Goal: Task Accomplishment & Management: Use online tool/utility

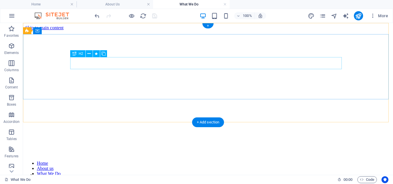
click at [103, 173] on div "w hat We DO" at bounding box center [207, 177] width 365 height 8
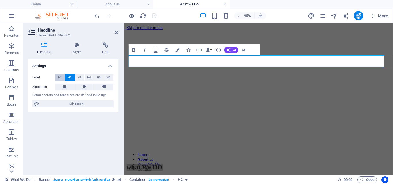
click at [57, 78] on button "H1" at bounding box center [59, 77] width 9 height 7
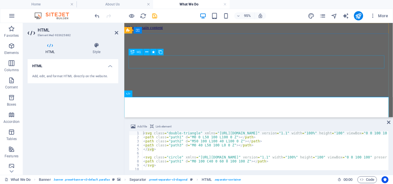
click at [271, 148] on div "w hat We DO" at bounding box center [266, 153] width 278 height 11
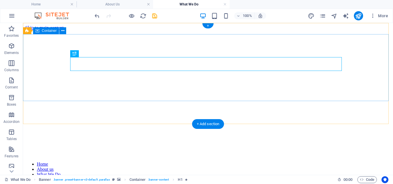
click at [261, 169] on div "w hat We DO" at bounding box center [207, 184] width 365 height 30
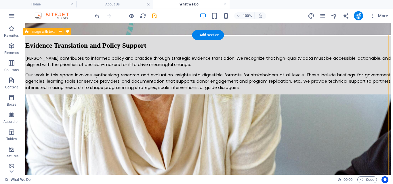
scroll to position [1200, 0]
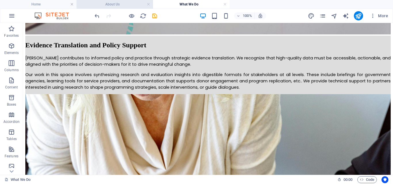
click at [118, 3] on h4 "About Us" at bounding box center [114, 4] width 76 height 6
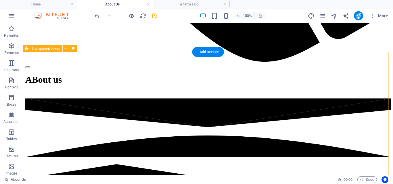
scroll to position [607, 0]
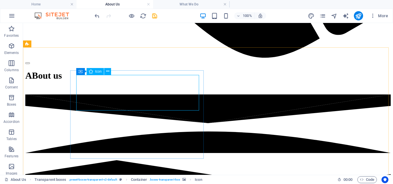
click at [96, 70] on span "Icon" at bounding box center [98, 71] width 7 height 3
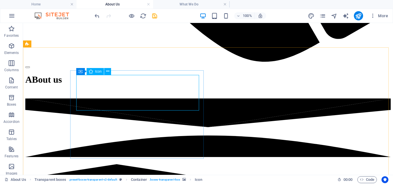
select select "xMidYMid"
select select "px"
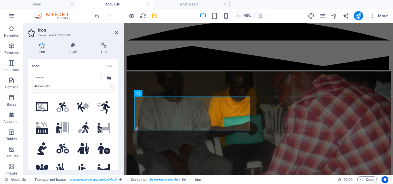
scroll to position [380, 0]
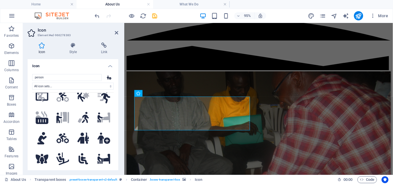
click at [118, 96] on div "Icon Style Link Icon person All icon sets... IcoFont Ionicons FontAwesome Brand…" at bounding box center [73, 106] width 100 height 137
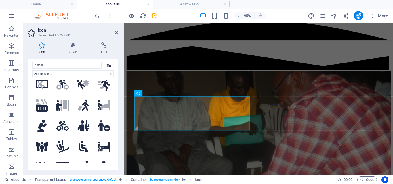
scroll to position [0, 0]
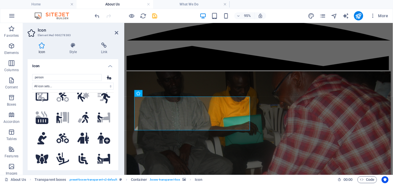
click at [111, 66] on h4 "Icon" at bounding box center [73, 64] width 91 height 10
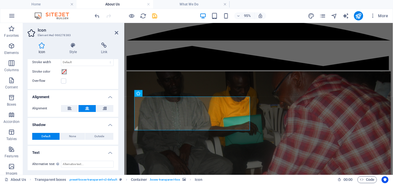
scroll to position [80, 0]
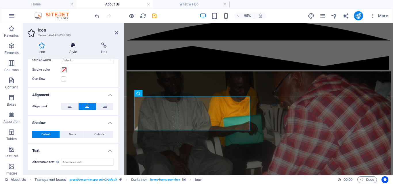
click at [73, 53] on h4 "Style" at bounding box center [74, 49] width 32 height 12
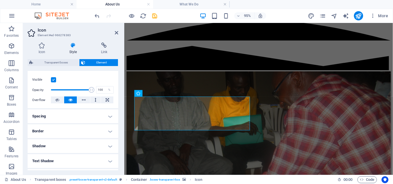
scroll to position [58, 0]
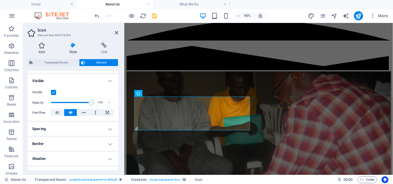
click at [43, 52] on h4 "Icon" at bounding box center [43, 49] width 31 height 12
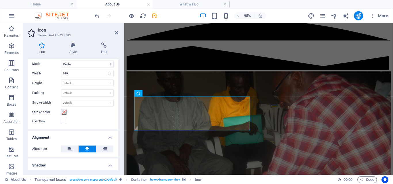
scroll to position [0, 0]
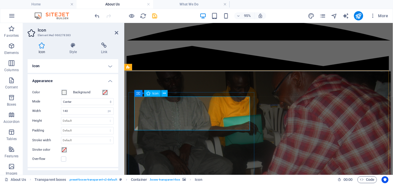
click at [116, 32] on icon at bounding box center [116, 32] width 3 height 5
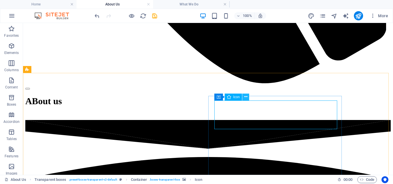
click at [248, 98] on button at bounding box center [245, 97] width 7 height 7
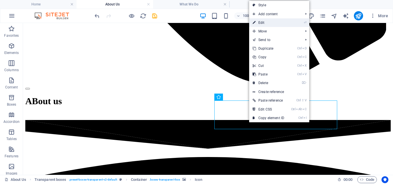
click at [267, 21] on link "⏎ Edit" at bounding box center [268, 22] width 39 height 9
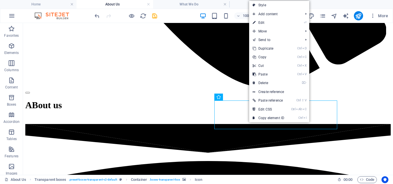
select select "xMidYMid"
select select "px"
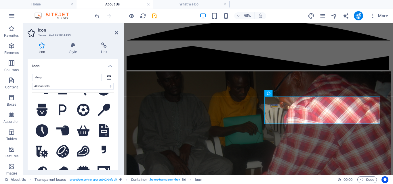
scroll to position [284, 0]
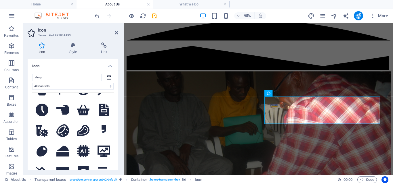
click at [63, 121] on button at bounding box center [63, 131] width 20 height 20
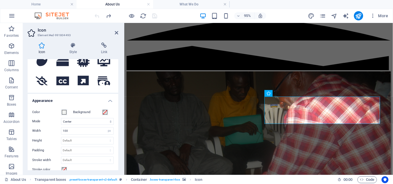
scroll to position [70, 0]
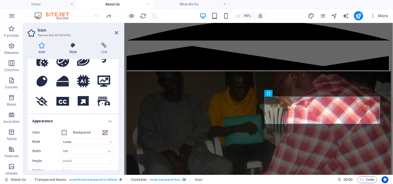
click at [73, 43] on icon at bounding box center [72, 46] width 29 height 6
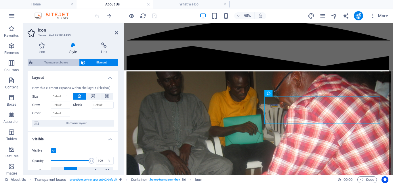
click at [53, 61] on span "Transparent boxes" at bounding box center [56, 62] width 43 height 7
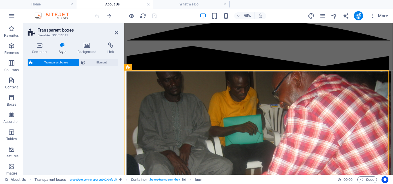
select select "rem"
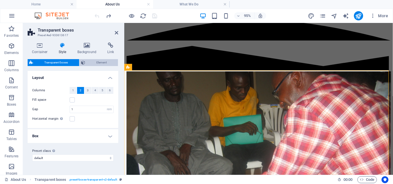
click at [91, 63] on span "Element" at bounding box center [101, 62] width 29 height 7
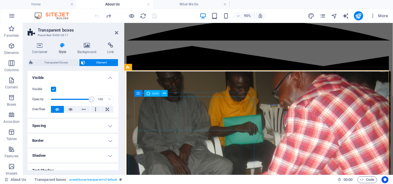
select select "xMidYMid"
select select "px"
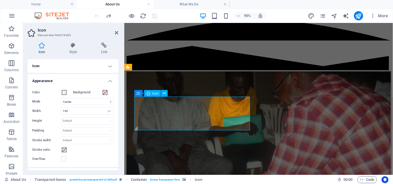
click at [81, 109] on input "140" at bounding box center [87, 111] width 52 height 7
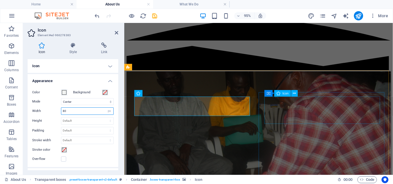
type input "80"
drag, startPoint x: 332, startPoint y: 121, endPoint x: 316, endPoint y: 127, distance: 16.9
select select "xMidYMid"
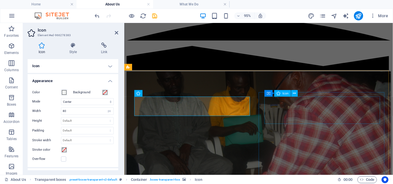
select select "px"
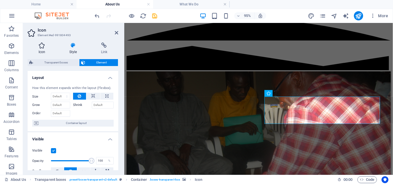
click at [41, 51] on h4 "Icon" at bounding box center [43, 49] width 31 height 12
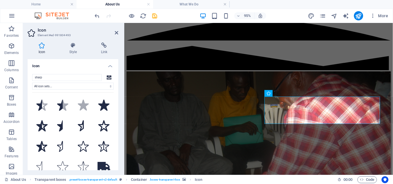
click at [110, 65] on h4 "Icon" at bounding box center [73, 64] width 91 height 10
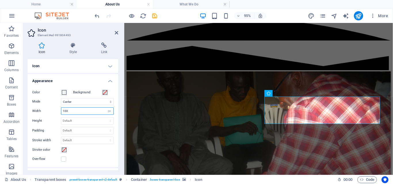
click at [72, 112] on input "100" at bounding box center [87, 111] width 52 height 7
type input "80"
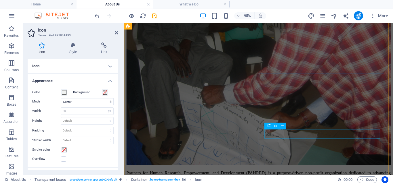
scroll to position [719, 0]
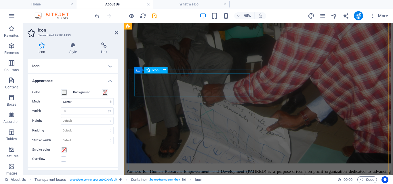
select select "xMidYMid"
select select "px"
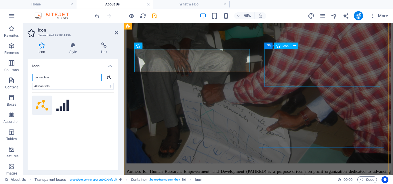
scroll to position [744, 0]
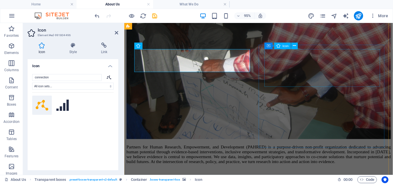
drag, startPoint x: 333, startPoint y: 71, endPoint x: 228, endPoint y: 70, distance: 104.4
select select "xMidYMid"
select select "px"
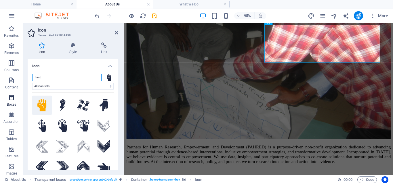
scroll to position [770, 0]
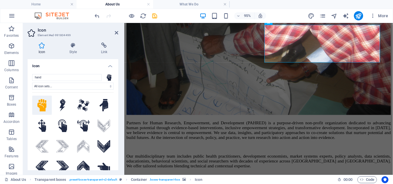
click at [107, 66] on h4 "Icon" at bounding box center [73, 64] width 91 height 10
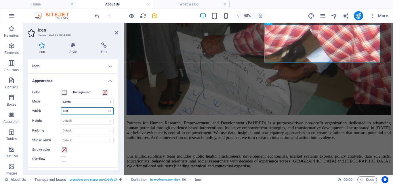
click at [66, 112] on input "100" at bounding box center [87, 111] width 52 height 7
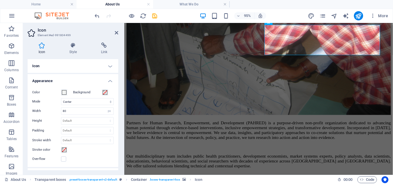
click at [108, 81] on h4 "Appearance" at bounding box center [73, 79] width 91 height 10
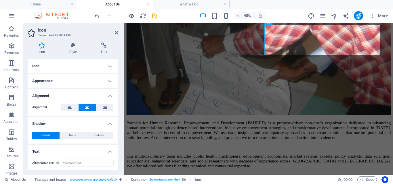
click at [108, 68] on h4 "Icon" at bounding box center [73, 66] width 91 height 14
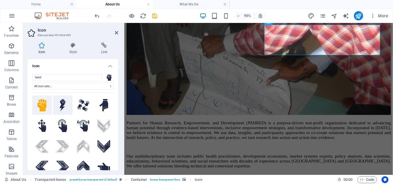
click at [60, 105] on icon at bounding box center [63, 105] width 6 height 13
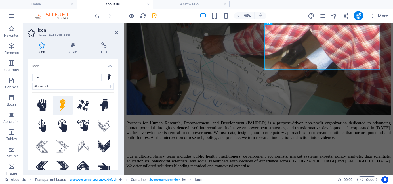
click at [41, 51] on h4 "Icon" at bounding box center [43, 49] width 31 height 12
click at [112, 65] on h4 "Icon" at bounding box center [73, 64] width 91 height 10
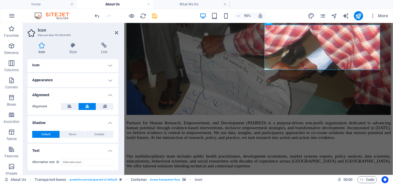
scroll to position [0, 0]
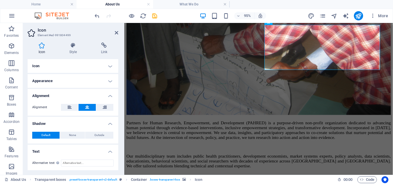
click at [109, 79] on h4 "Appearance" at bounding box center [73, 81] width 91 height 14
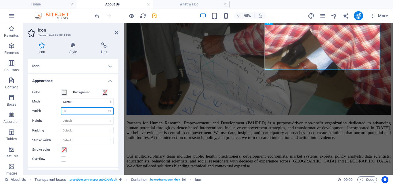
click at [71, 111] on input "80" at bounding box center [87, 111] width 52 height 7
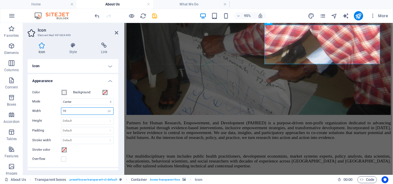
click at [72, 111] on input "70" at bounding box center [87, 111] width 52 height 7
type input "60"
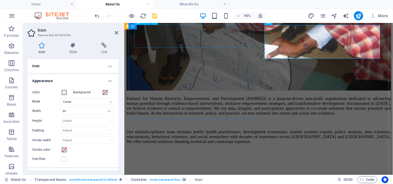
select select "xMidYMid"
select select "px"
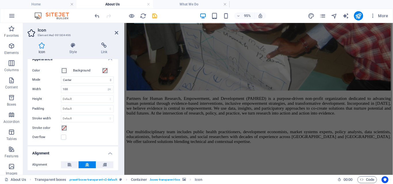
scroll to position [125, 0]
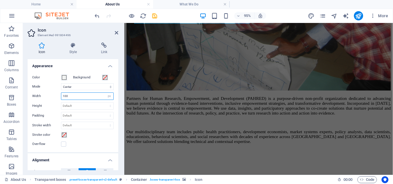
click at [73, 97] on input "100" at bounding box center [87, 96] width 52 height 7
type input "80"
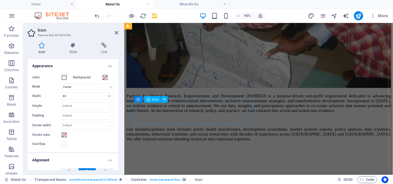
scroll to position [800, 0]
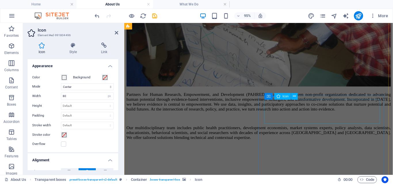
drag, startPoint x: 332, startPoint y: 119, endPoint x: 255, endPoint y: 107, distance: 77.5
select select "xMidYMid"
select select "px"
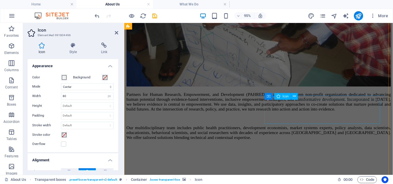
select select "px"
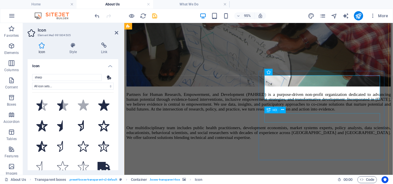
scroll to position [825, 0]
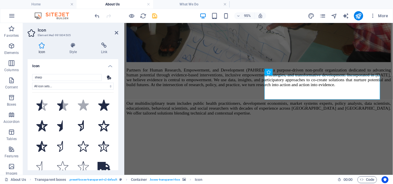
click at [109, 67] on h4 "Icon" at bounding box center [73, 64] width 91 height 10
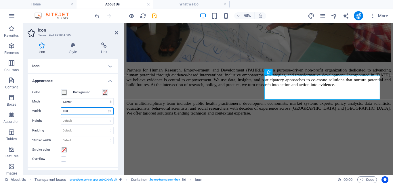
click at [74, 111] on input "100" at bounding box center [87, 111] width 52 height 7
type input "80"
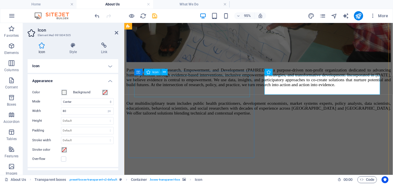
select select "xMidYMid"
select select "px"
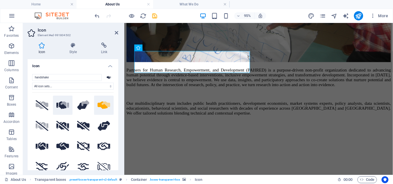
scroll to position [851, 0]
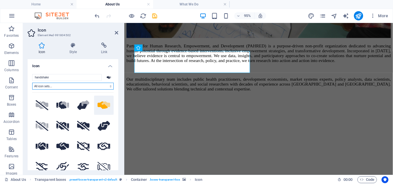
click at [109, 86] on select "All icon sets... IcoFont Ionicons FontAwesome Brands FontAwesome Duotone FontAw…" at bounding box center [72, 86] width 81 height 7
click at [107, 66] on h4 "Icon" at bounding box center [73, 64] width 91 height 10
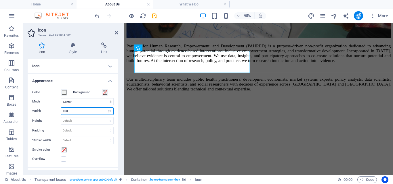
click at [68, 110] on input "100" at bounding box center [87, 111] width 52 height 7
type input "80"
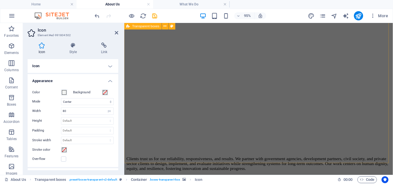
scroll to position [936, 0]
select select "xMidYMid"
select select "px"
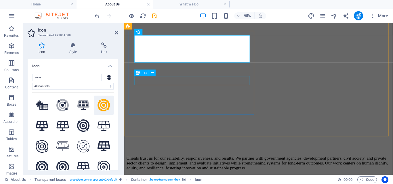
scroll to position [961, 0]
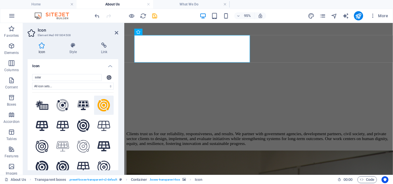
click at [109, 68] on h4 "Icon" at bounding box center [73, 64] width 91 height 10
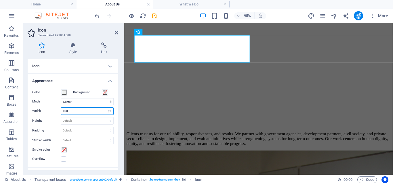
click at [68, 110] on input "100" at bounding box center [87, 111] width 52 height 7
type input "70"
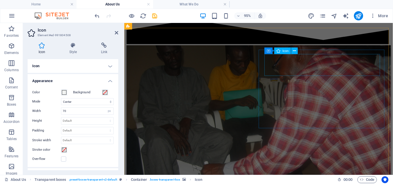
scroll to position [614, 0]
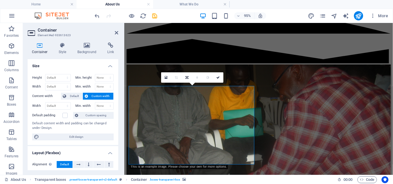
scroll to position [613, 0]
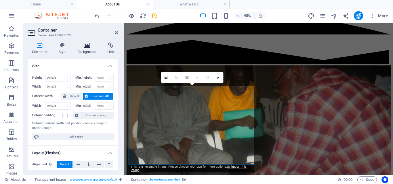
click at [90, 47] on icon at bounding box center [87, 46] width 28 height 6
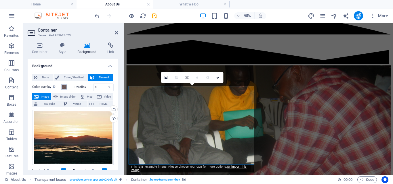
click at [64, 85] on span at bounding box center [64, 87] width 5 height 5
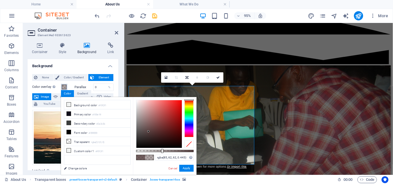
type input "rgba(85, 62, 62, 0.45)"
drag, startPoint x: 185, startPoint y: 152, endPoint x: 162, endPoint y: 151, distance: 22.7
click at [162, 151] on div at bounding box center [162, 151] width 2 height 4
drag, startPoint x: 184, startPoint y: 158, endPoint x: 156, endPoint y: 160, distance: 28.0
click at [156, 160] on input "rgba(85, 62, 62, 0.45)" at bounding box center [174, 158] width 38 height 6
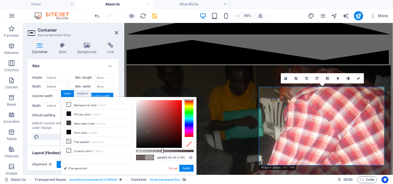
scroll to position [613, 0]
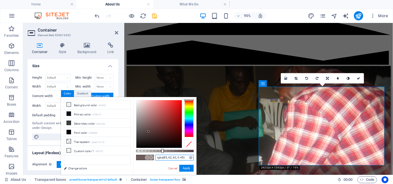
click at [165, 159] on input "rgba(85, 62, 62, 0.45)" at bounding box center [174, 158] width 38 height 6
click at [186, 167] on button "Apply" at bounding box center [186, 168] width 14 height 7
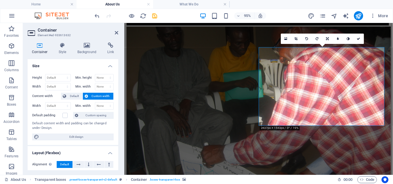
scroll to position [653, 0]
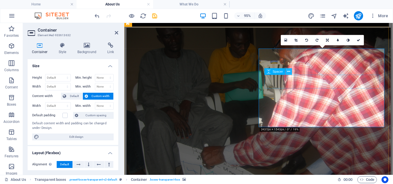
click at [288, 71] on icon at bounding box center [288, 72] width 3 height 6
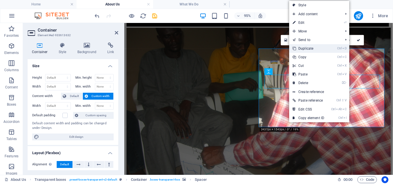
click at [304, 49] on link "Ctrl D Duplicate" at bounding box center [308, 48] width 39 height 9
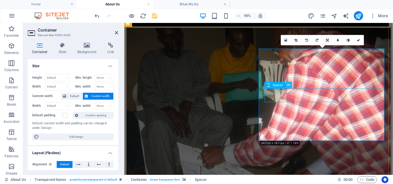
click at [289, 85] on icon at bounding box center [288, 86] width 3 height 6
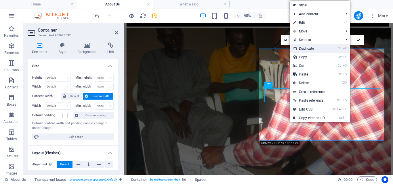
click at [304, 46] on link "Ctrl D Duplicate" at bounding box center [309, 48] width 39 height 9
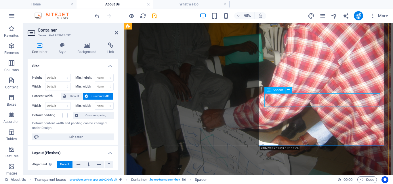
scroll to position [691, 0]
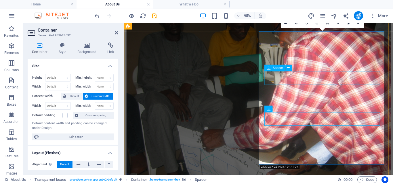
scroll to position [680, 0]
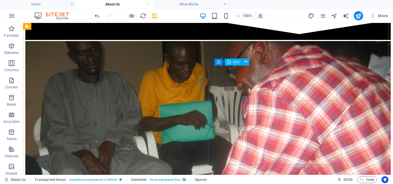
scroll to position [762, 0]
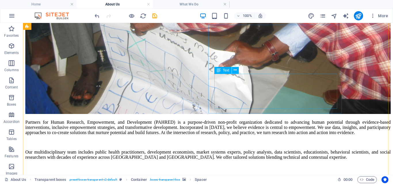
scroll to position [964, 0]
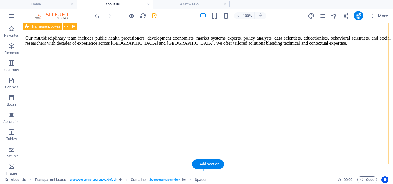
scroll to position [1078, 0]
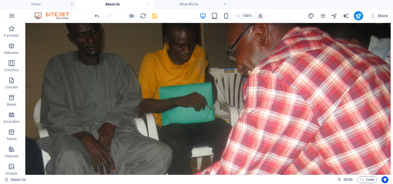
scroll to position [770, 0]
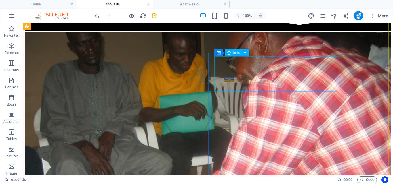
select select "xMidYMid"
select select "px"
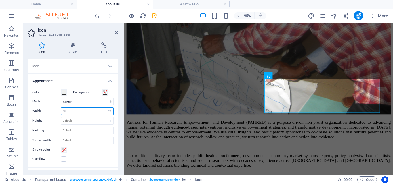
drag, startPoint x: 67, startPoint y: 110, endPoint x: 59, endPoint y: 110, distance: 7.5
click at [59, 110] on div "Width 60 Default auto px rem % em vh vw" at bounding box center [72, 111] width 81 height 7
type input "50"
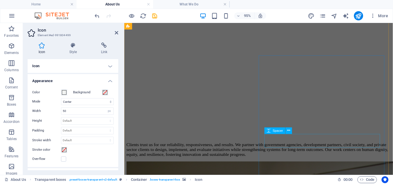
scroll to position [949, 0]
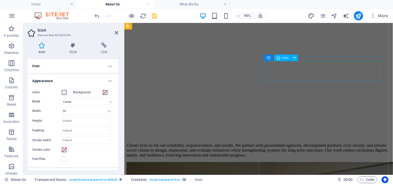
select select "xMidYMid"
select select "px"
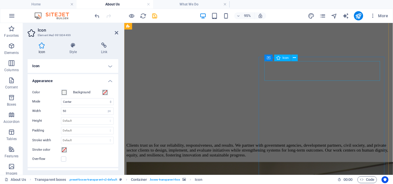
select select "px"
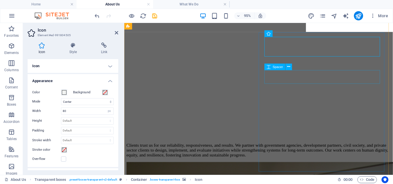
scroll to position [975, 0]
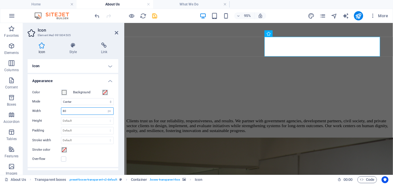
click at [63, 111] on input "80" at bounding box center [87, 111] width 52 height 7
type input "70"
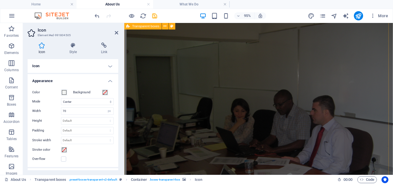
scroll to position [1093, 0]
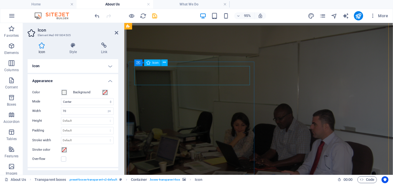
select select "xMidYMid"
select select "px"
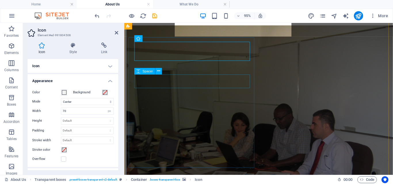
scroll to position [1119, 0]
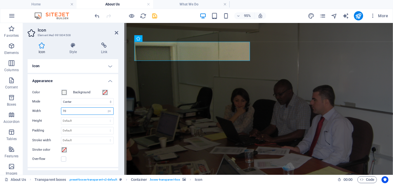
click at [64, 111] on input "70" at bounding box center [87, 111] width 52 height 7
type input "60"
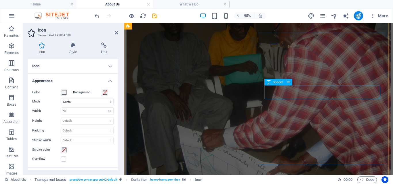
scroll to position [674, 0]
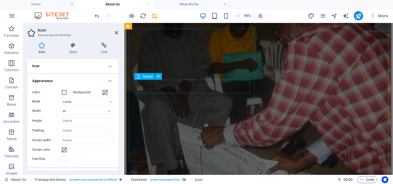
select select "px"
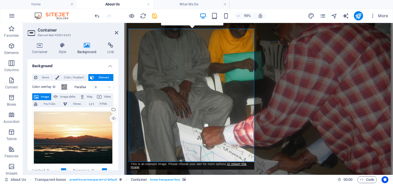
click at [63, 86] on span at bounding box center [64, 87] width 5 height 5
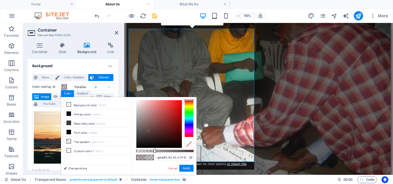
drag, startPoint x: 162, startPoint y: 152, endPoint x: 154, endPoint y: 153, distance: 8.1
click at [154, 153] on div at bounding box center [155, 151] width 2 height 4
click at [156, 150] on div at bounding box center [156, 151] width 2 height 4
click at [81, 114] on li "Primary color #100e19" at bounding box center [97, 114] width 66 height 9
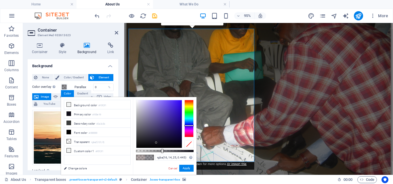
type input "rgba(16, 14, 25, 0.44)"
drag, startPoint x: 156, startPoint y: 150, endPoint x: 161, endPoint y: 151, distance: 5.9
click at [161, 151] on div at bounding box center [162, 151] width 2 height 4
click at [85, 44] on icon at bounding box center [87, 46] width 28 height 6
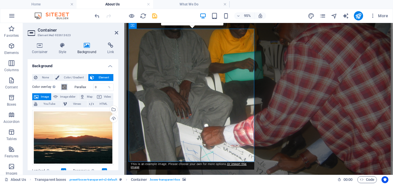
click at [65, 88] on span at bounding box center [64, 87] width 5 height 5
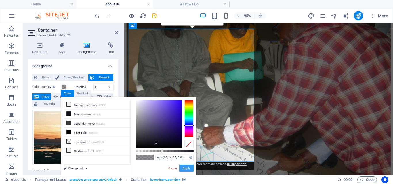
click at [184, 169] on button "Apply" at bounding box center [186, 168] width 14 height 7
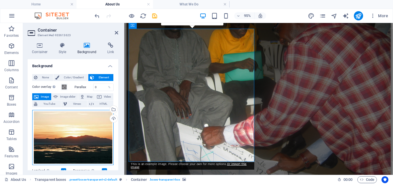
click at [98, 142] on div "Drag files here, click to choose files or select files from Files or our free s…" at bounding box center [72, 137] width 81 height 55
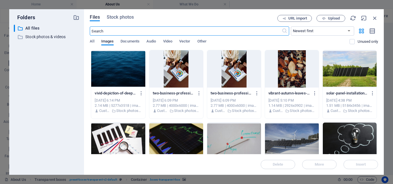
scroll to position [744, 0]
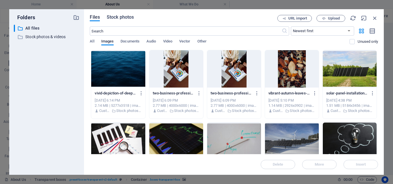
click at [120, 17] on span "Stock photos" at bounding box center [120, 17] width 27 height 7
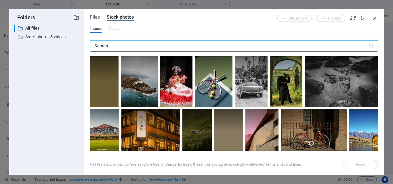
click at [132, 47] on input "text" at bounding box center [229, 46] width 278 height 12
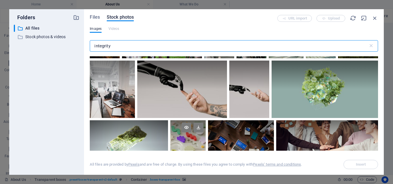
scroll to position [1576, 0]
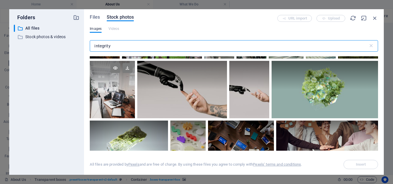
type input "integrity"
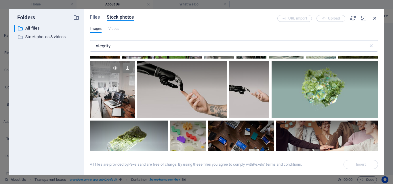
click at [135, 94] on div at bounding box center [112, 90] width 45 height 58
click at [135, 91] on div at bounding box center [112, 90] width 45 height 58
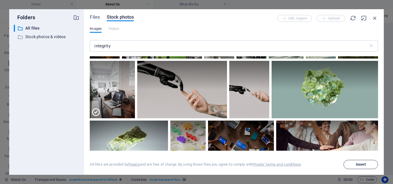
click at [355, 165] on span "Insert" at bounding box center [360, 164] width 29 height 3
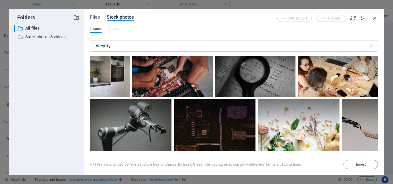
scroll to position [2340, 0]
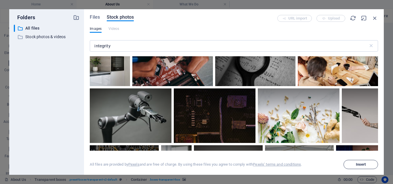
click at [366, 166] on span "Insert" at bounding box center [360, 164] width 29 height 3
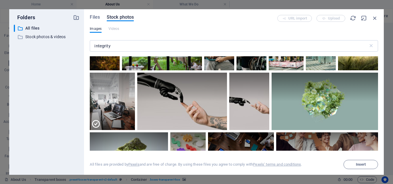
scroll to position [1561, 0]
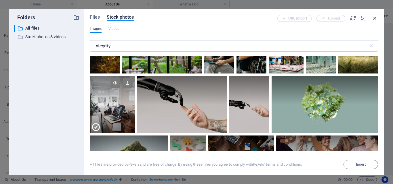
click at [100, 123] on icon at bounding box center [95, 127] width 9 height 9
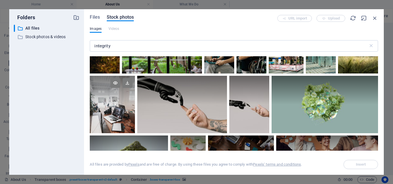
click at [338, 74] on div at bounding box center [358, 46] width 40 height 53
click at [135, 108] on div at bounding box center [112, 105] width 45 height 58
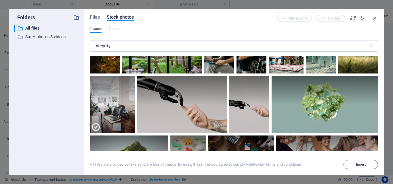
click at [359, 163] on span "Insert" at bounding box center [361, 164] width 10 height 3
click at [100, 123] on icon at bounding box center [95, 127] width 9 height 9
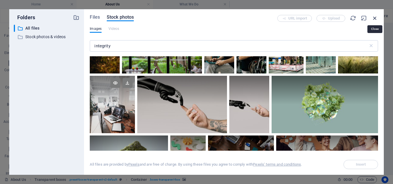
drag, startPoint x: 376, startPoint y: 17, endPoint x: 245, endPoint y: 1, distance: 131.6
click at [376, 17] on icon "button" at bounding box center [375, 18] width 6 height 6
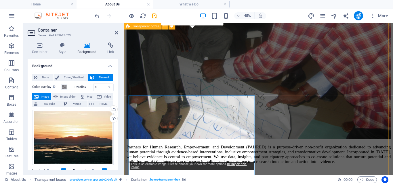
scroll to position [674, 0]
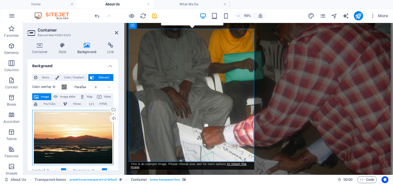
click at [81, 136] on div "Drag files here, click to choose files or select files from Files or our free s…" at bounding box center [72, 137] width 81 height 55
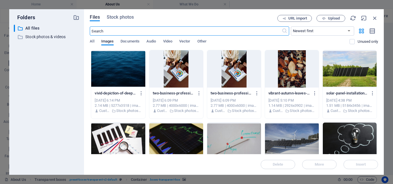
scroll to position [744, 0]
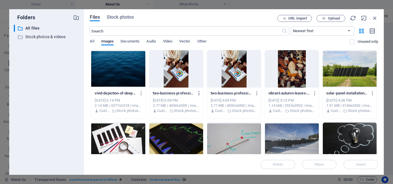
click at [199, 93] on icon "button" at bounding box center [198, 93] width 5 height 5
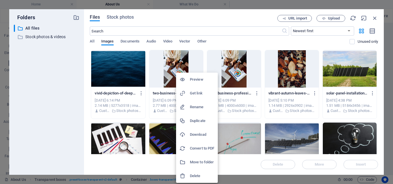
click at [194, 177] on h6 "Delete" at bounding box center [202, 176] width 24 height 7
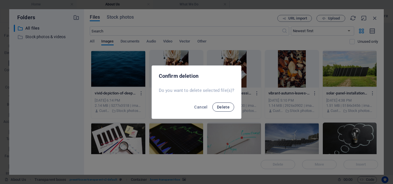
click at [223, 105] on span "Delete" at bounding box center [223, 107] width 13 height 5
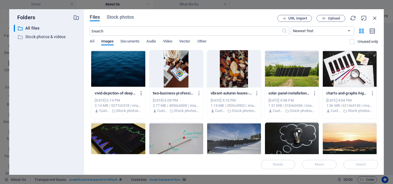
click at [141, 92] on icon "button" at bounding box center [141, 93] width 5 height 5
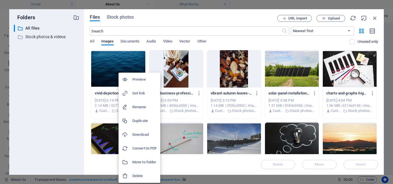
click at [144, 178] on h6 "Delete" at bounding box center [144, 176] width 24 height 7
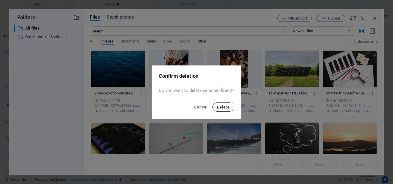
click at [221, 108] on span "Delete" at bounding box center [223, 107] width 13 height 5
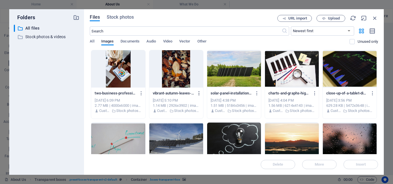
click at [199, 93] on icon "button" at bounding box center [198, 93] width 5 height 5
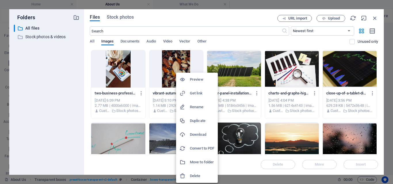
click at [196, 177] on h6 "Delete" at bounding box center [202, 176] width 24 height 7
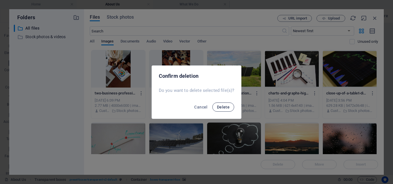
click at [224, 109] on span "Delete" at bounding box center [223, 107] width 13 height 5
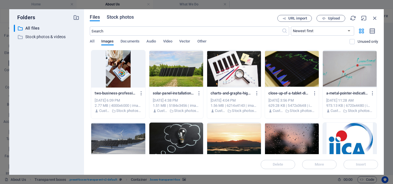
click at [115, 16] on span "Stock photos" at bounding box center [120, 17] width 27 height 7
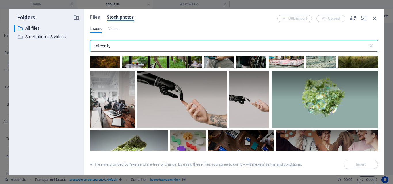
scroll to position [1567, 0]
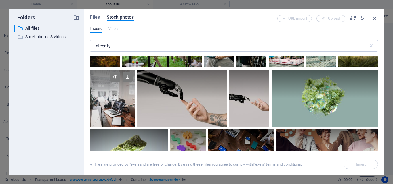
click at [135, 110] on div at bounding box center [112, 99] width 45 height 58
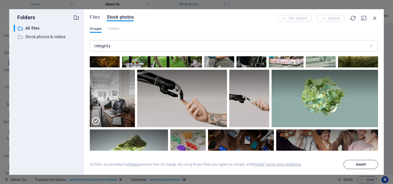
click at [367, 164] on span "Insert" at bounding box center [360, 164] width 29 height 3
click at [374, 19] on icon "button" at bounding box center [375, 18] width 6 height 6
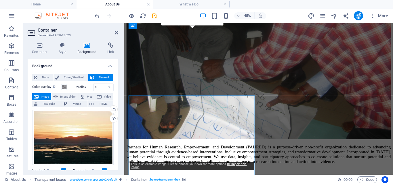
scroll to position [674, 0]
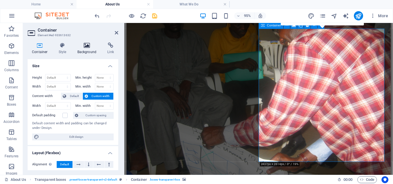
click at [88, 49] on h4 "Background" at bounding box center [88, 49] width 30 height 12
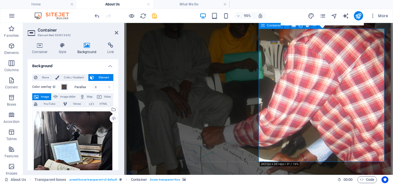
click at [65, 86] on span at bounding box center [64, 87] width 5 height 5
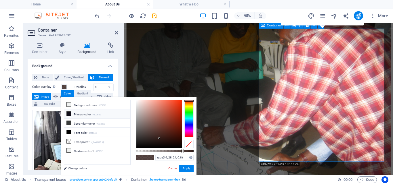
click at [90, 115] on li "Primary color #100e19" at bounding box center [97, 114] width 66 height 9
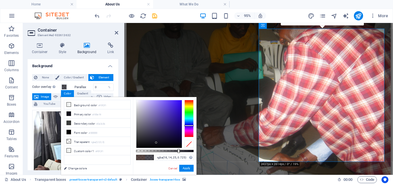
type input "rgba(16, 14, 25, 0.715)"
drag, startPoint x: 183, startPoint y: 150, endPoint x: 177, endPoint y: 150, distance: 5.5
click at [177, 150] on div at bounding box center [178, 151] width 2 height 4
click at [186, 168] on button "Apply" at bounding box center [186, 168] width 14 height 7
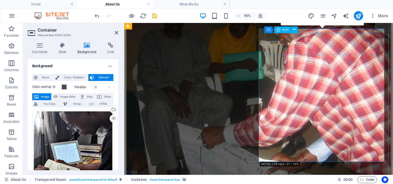
select select "xMidYMid"
select select "px"
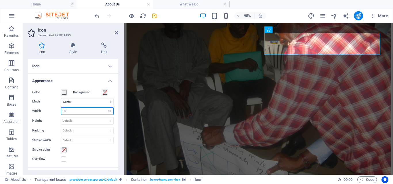
drag, startPoint x: 68, startPoint y: 111, endPoint x: 57, endPoint y: 110, distance: 11.5
click at [57, 110] on div "Width 80 Default auto px rem % em vh vw" at bounding box center [72, 111] width 81 height 7
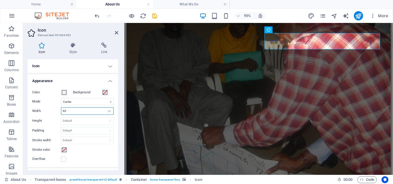
type input "60"
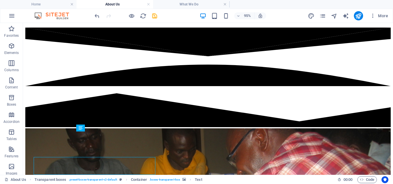
scroll to position [648, 0]
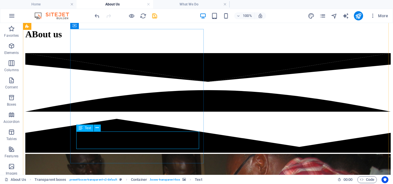
click at [87, 130] on span "Text" at bounding box center [88, 128] width 6 height 3
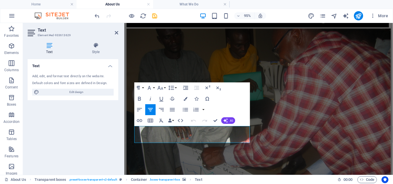
scroll to position [674, 0]
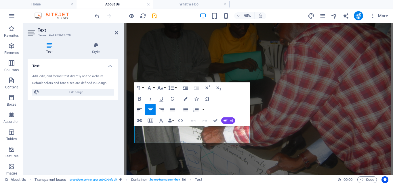
click at [141, 110] on icon "button" at bounding box center [139, 110] width 7 height 7
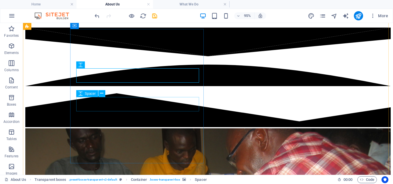
scroll to position [648, 0]
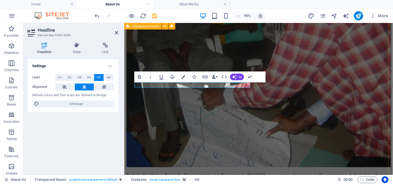
scroll to position [714, 0]
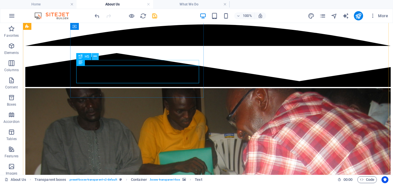
click at [94, 55] on icon at bounding box center [94, 56] width 3 height 6
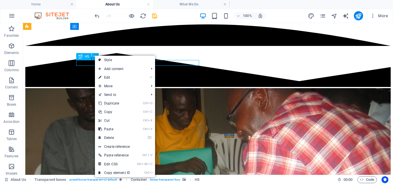
click at [83, 57] on div "H5" at bounding box center [83, 56] width 15 height 7
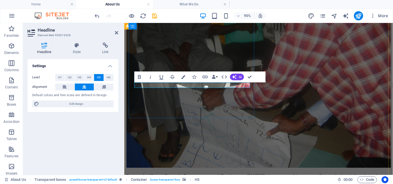
click at [76, 76] on button "H3" at bounding box center [79, 77] width 9 height 7
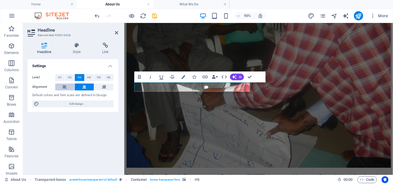
click at [64, 86] on icon at bounding box center [65, 87] width 4 height 7
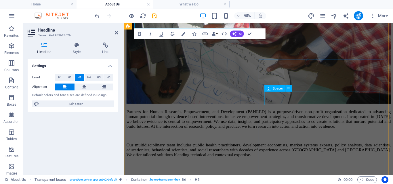
scroll to position [781, 0]
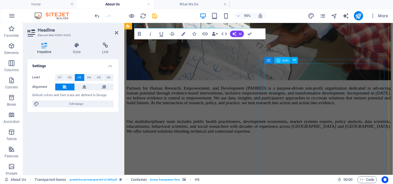
select select "xMidYMid"
select select "px"
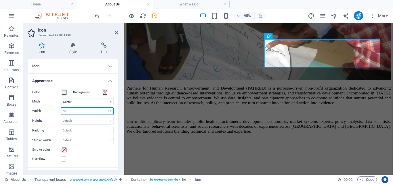
click at [62, 110] on input "50" at bounding box center [87, 111] width 52 height 7
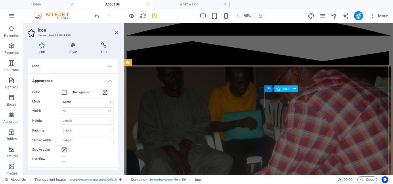
scroll to position [612, 0]
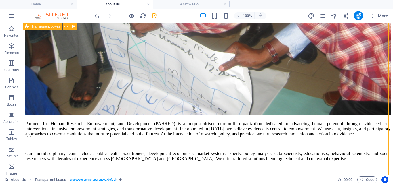
scroll to position [923, 0]
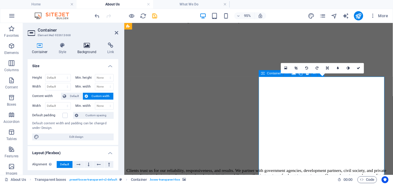
click at [85, 51] on h4 "Background" at bounding box center [88, 49] width 30 height 12
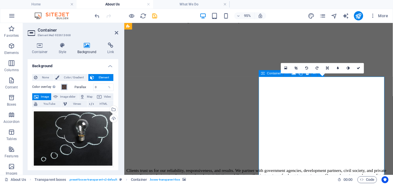
click at [66, 86] on span at bounding box center [64, 87] width 5 height 5
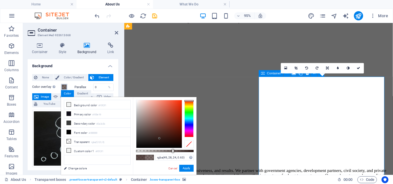
drag, startPoint x: 183, startPoint y: 152, endPoint x: 172, endPoint y: 151, distance: 10.7
click at [172, 151] on div at bounding box center [173, 151] width 2 height 4
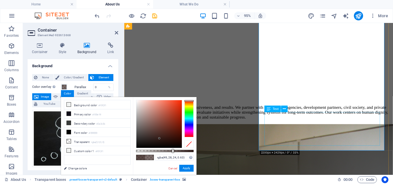
scroll to position [992, 0]
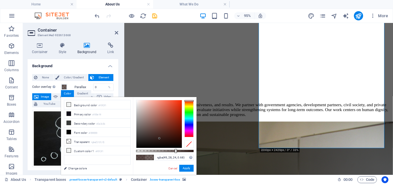
type input "rgba(49, 28, 24, 0.675)"
drag, startPoint x: 173, startPoint y: 149, endPoint x: 175, endPoint y: 153, distance: 4.1
click at [175, 153] on div at bounding box center [176, 151] width 2 height 4
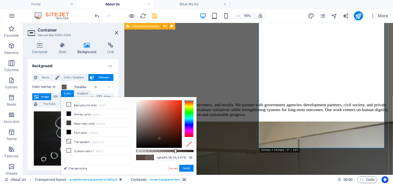
scroll to position [1017, 0]
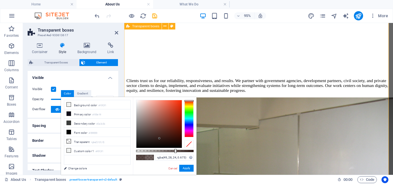
click at [171, 170] on link "Cancel" at bounding box center [173, 169] width 10 height 4
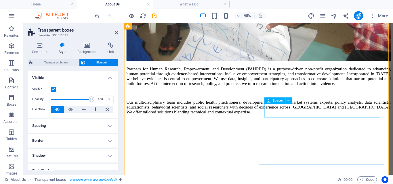
scroll to position [812, 0]
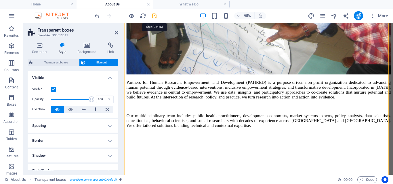
click at [156, 14] on icon "save" at bounding box center [154, 16] width 7 height 7
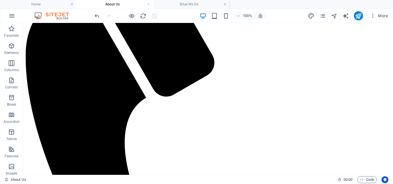
scroll to position [250, 0]
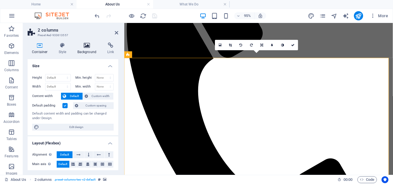
click at [87, 46] on icon at bounding box center [87, 46] width 28 height 6
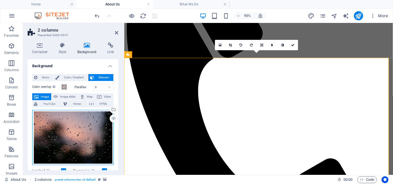
click at [87, 140] on div "Drag files here, click to choose files or select files from Files or our free s…" at bounding box center [72, 137] width 81 height 55
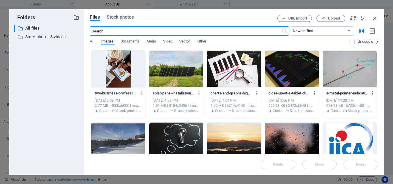
scroll to position [320, 0]
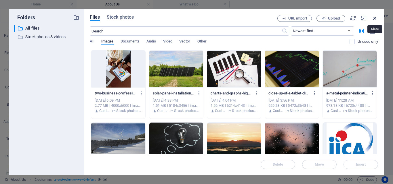
click at [376, 16] on icon "button" at bounding box center [375, 18] width 6 height 6
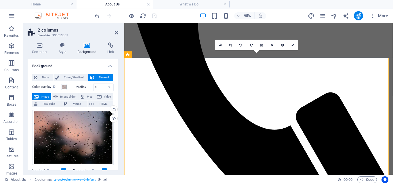
scroll to position [250, 0]
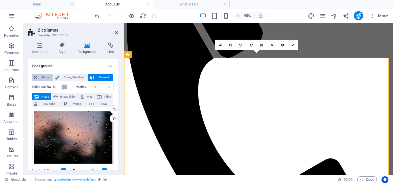
click at [39, 75] on span "None" at bounding box center [45, 77] width 12 height 7
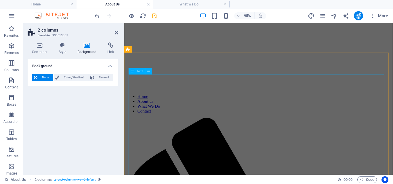
scroll to position [67, 0]
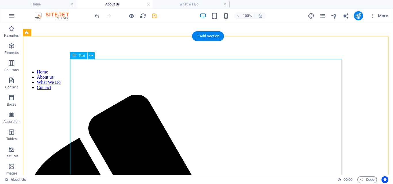
scroll to position [92, 0]
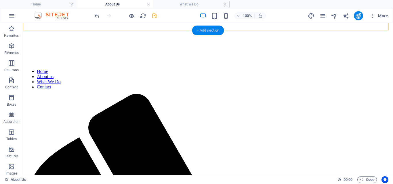
click at [203, 30] on div "+ Add section" at bounding box center [208, 31] width 32 height 10
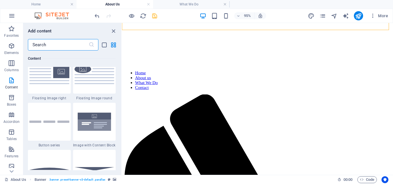
scroll to position [1302, 0]
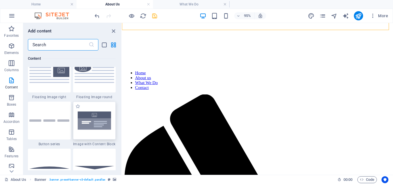
click at [101, 123] on img at bounding box center [94, 121] width 40 height 26
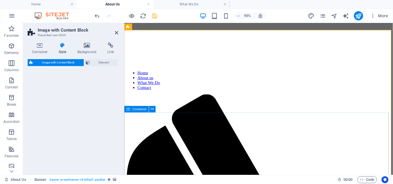
select select "rem"
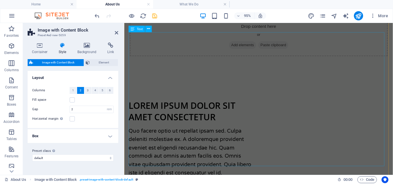
scroll to position [353, 0]
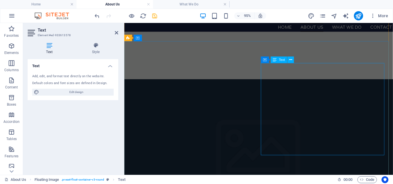
scroll to position [167, 0]
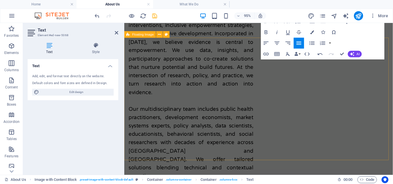
scroll to position [516, 0]
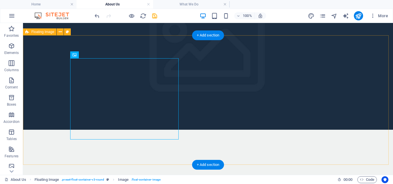
scroll to position [493, 0]
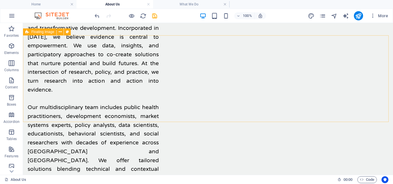
click at [43, 33] on span "Floating Image" at bounding box center [42, 31] width 23 height 3
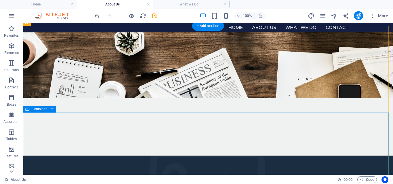
scroll to position [82, 0]
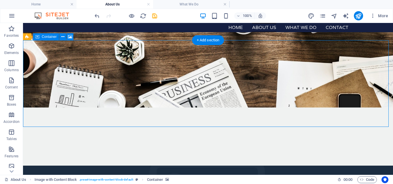
select select "px"
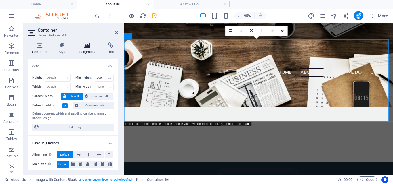
click at [88, 47] on icon at bounding box center [87, 46] width 28 height 6
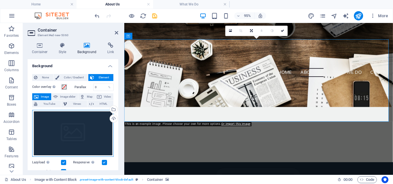
click at [80, 129] on div "Drag files here, click to choose files or select files from Files or our free s…" at bounding box center [72, 133] width 81 height 47
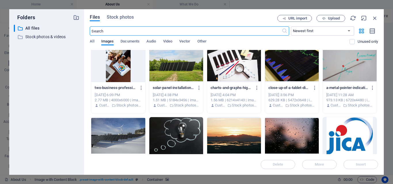
scroll to position [0, 0]
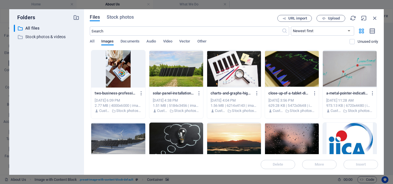
click at [233, 72] on div at bounding box center [234, 68] width 54 height 37
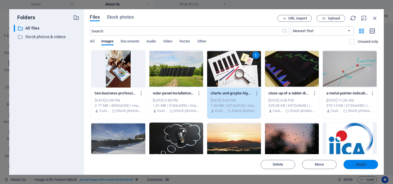
click at [361, 168] on button "Insert" at bounding box center [360, 164] width 35 height 9
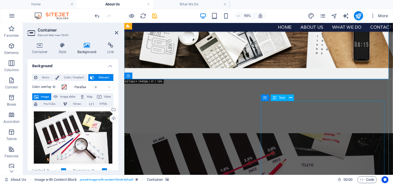
scroll to position [112, 0]
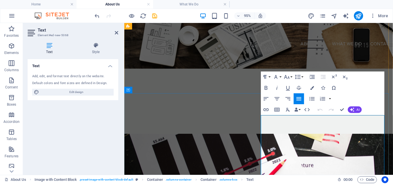
drag, startPoint x: 269, startPoint y: 124, endPoint x: 332, endPoint y: 133, distance: 63.6
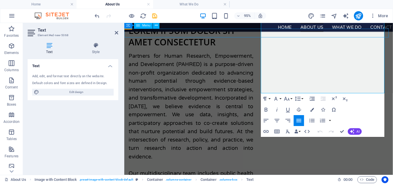
scroll to position [418, 0]
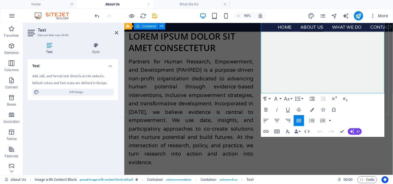
drag, startPoint x: 269, startPoint y: 116, endPoint x: 345, endPoint y: 100, distance: 77.0
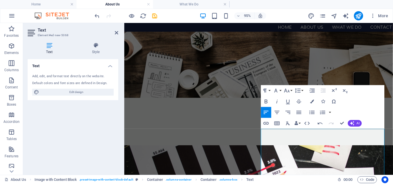
scroll to position [97, 0]
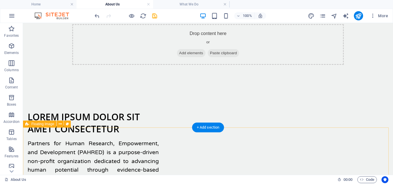
scroll to position [344, 0]
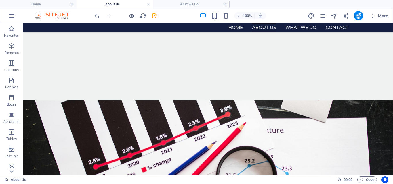
scroll to position [131, 0]
